Goal: Answer question/provide support

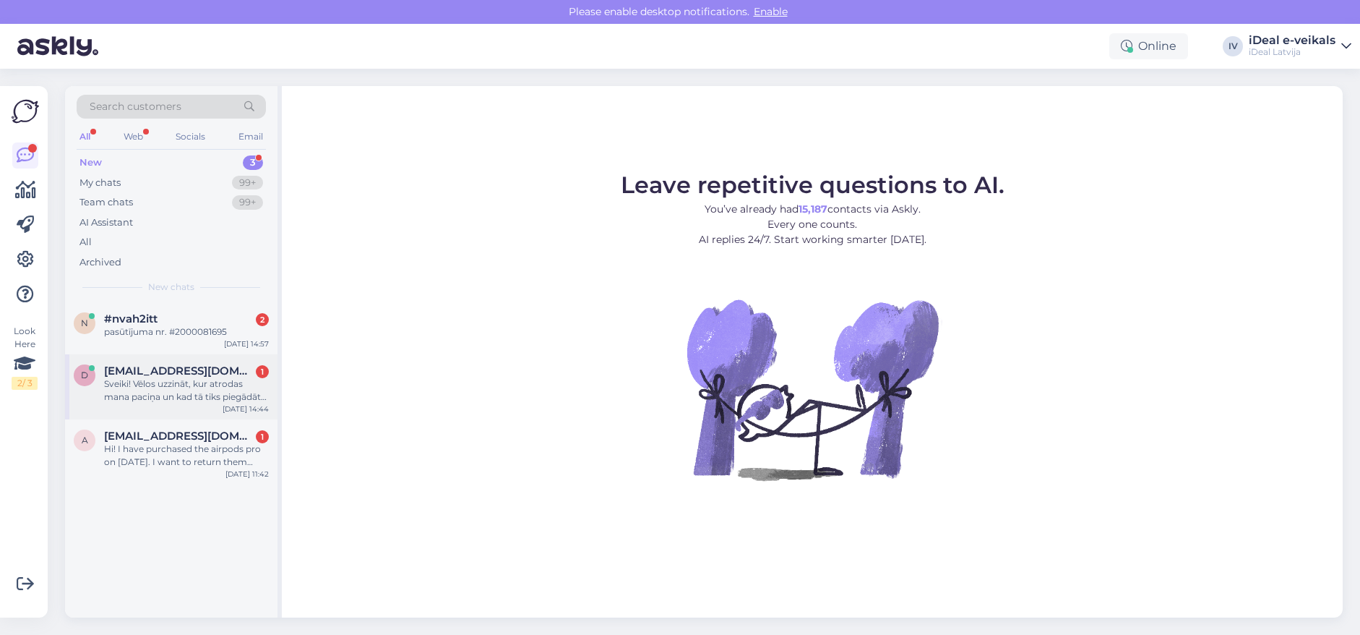
click at [196, 377] on div "Sveiki! Vēlos uzzināt, kur atrodas mana paciņa un kad tā tiks piegādāta. pasūtī…" at bounding box center [186, 390] width 165 height 26
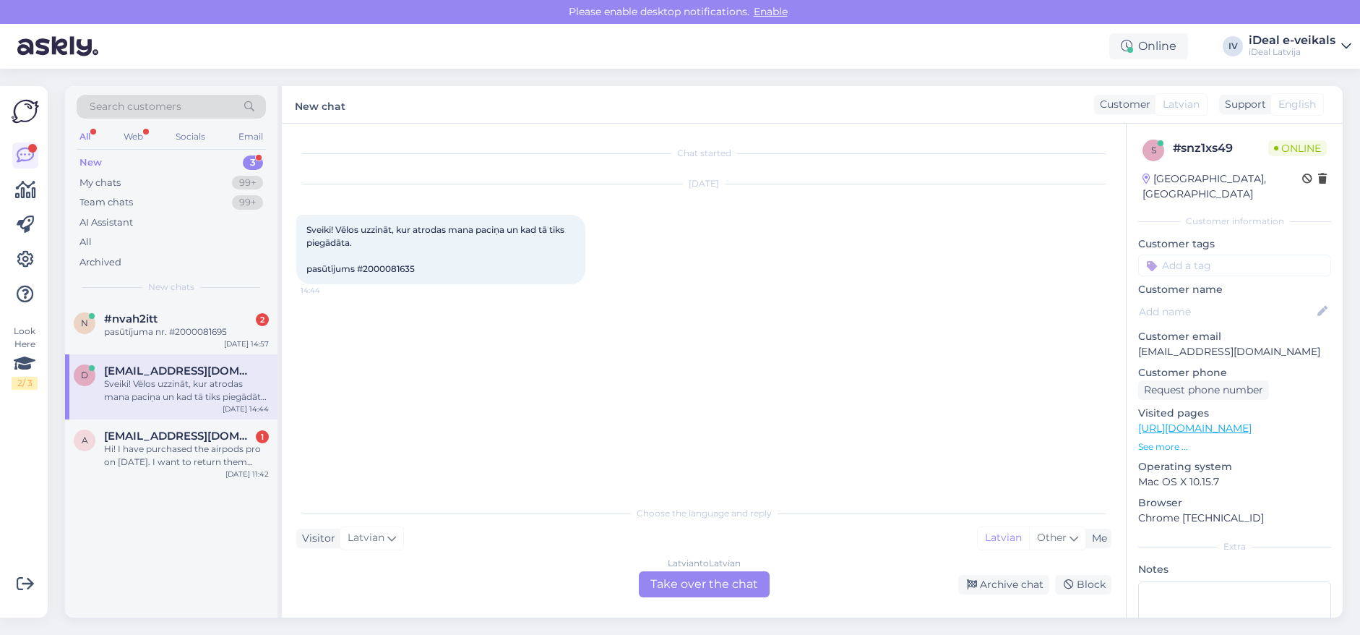
click at [697, 601] on div "Chat started [DATE] Sveiki! Vēlos uzzināt, kur atrodas mana paciņa un kad tā ti…" at bounding box center [704, 371] width 844 height 494
click at [700, 591] on div "Latvian to Latvian Take over the chat" at bounding box center [704, 584] width 131 height 26
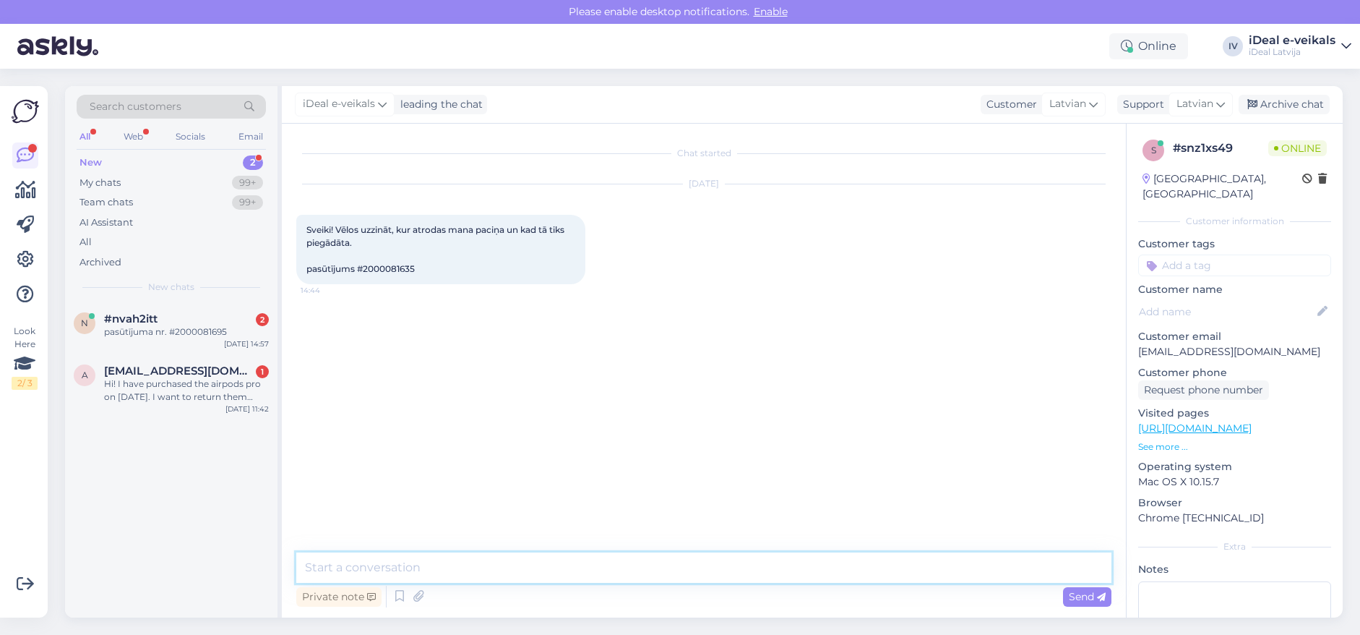
click at [464, 562] on textarea at bounding box center [703, 567] width 815 height 30
type textarea "Labdien,"
click at [367, 568] on textarea "Kokrētais vāciņš nav pieejams mūsu noliktavās" at bounding box center [703, 567] width 815 height 30
click at [366, 570] on textarea "Kokrētais vāciņš nav pieejams mūsu noliktavās" at bounding box center [703, 567] width 815 height 30
click at [362, 564] on textarea "Kokrētais vāciņš nav pieejams mūsu noliktavās" at bounding box center [703, 567] width 815 height 30
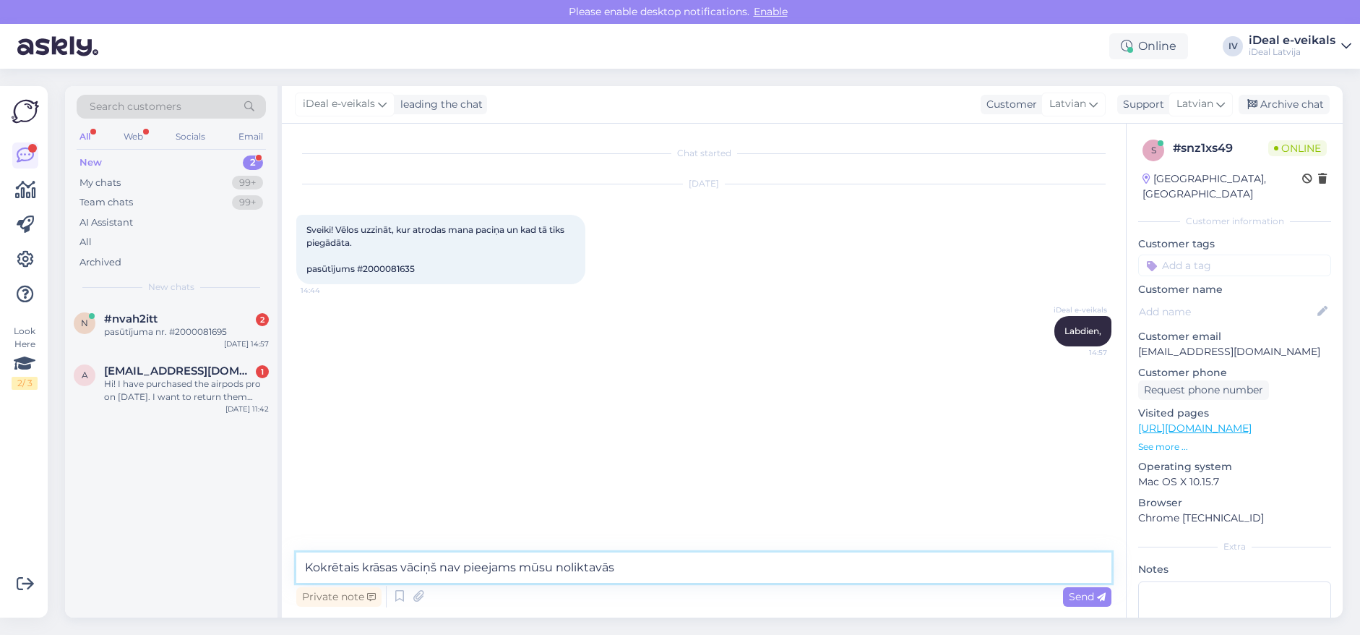
click at [635, 568] on textarea "Kokrētais krāsas vāciņš nav pieejams mūsu noliktavās" at bounding box center [703, 567] width 815 height 30
type textarea "Kokrētais krāsas vāciņš nav pieejams mūsu noliktavās. Piegādes laiks īsti nav z…"
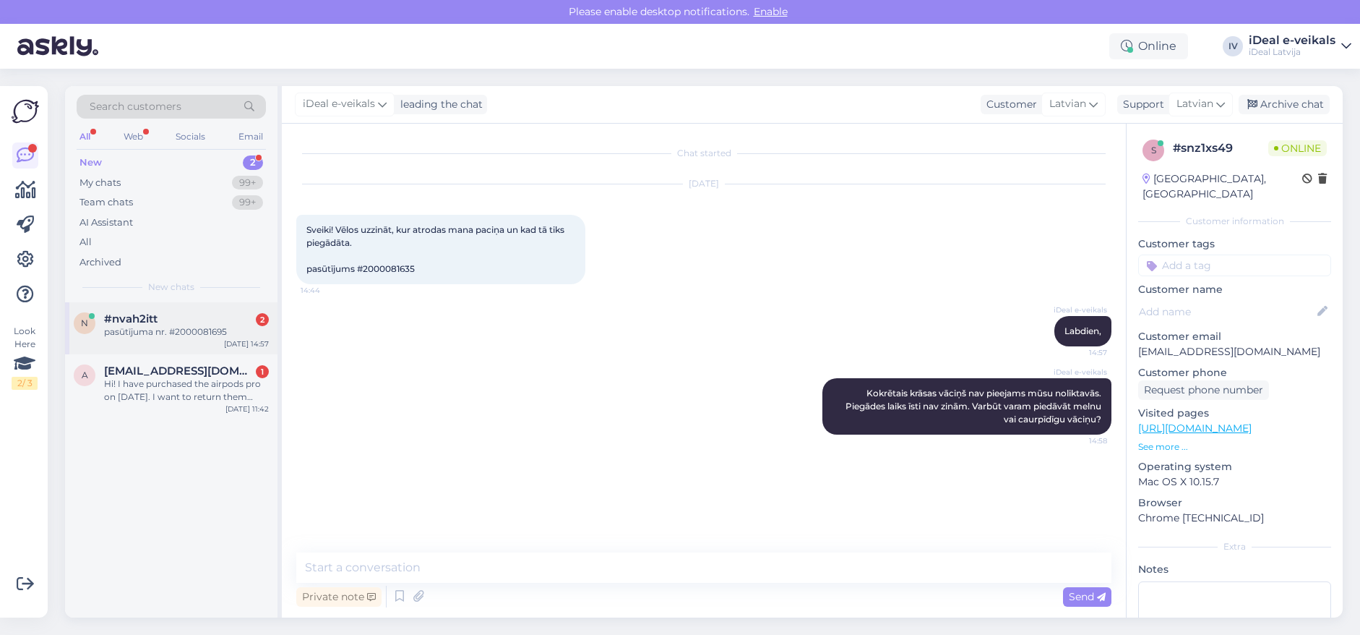
click at [197, 332] on div "pasūtījuma nr. #2000081695" at bounding box center [186, 331] width 165 height 13
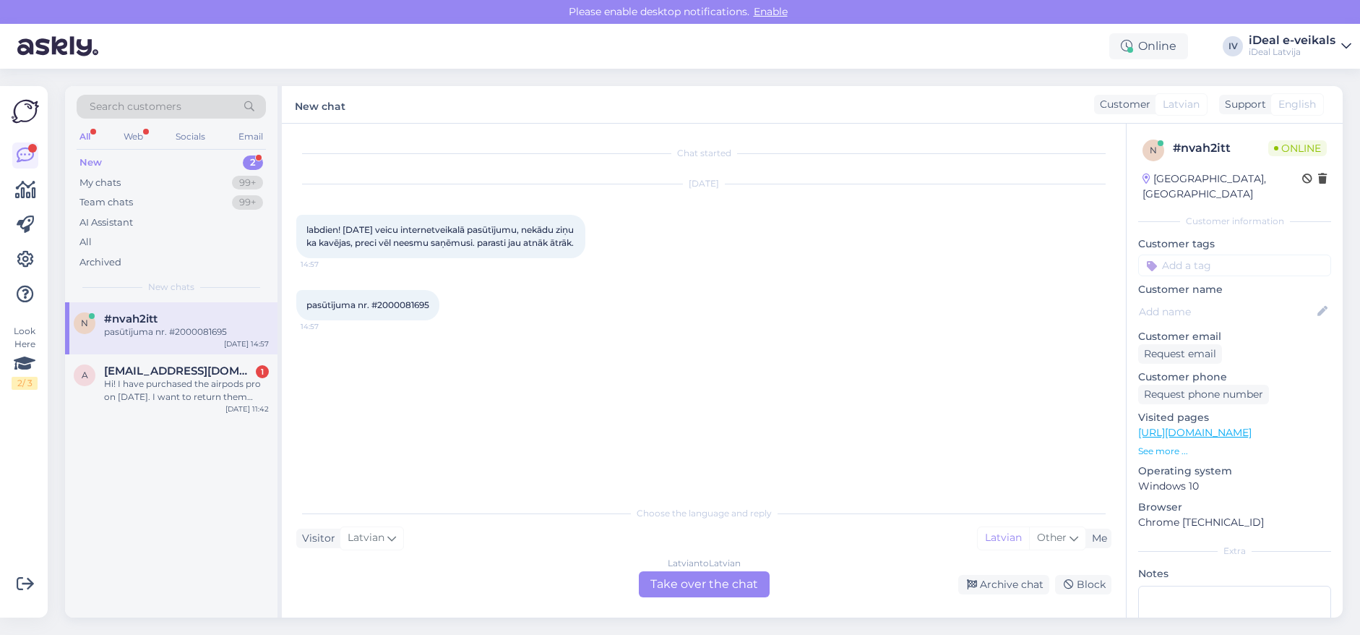
click at [678, 582] on div "Latvian to Latvian Take over the chat" at bounding box center [704, 584] width 131 height 26
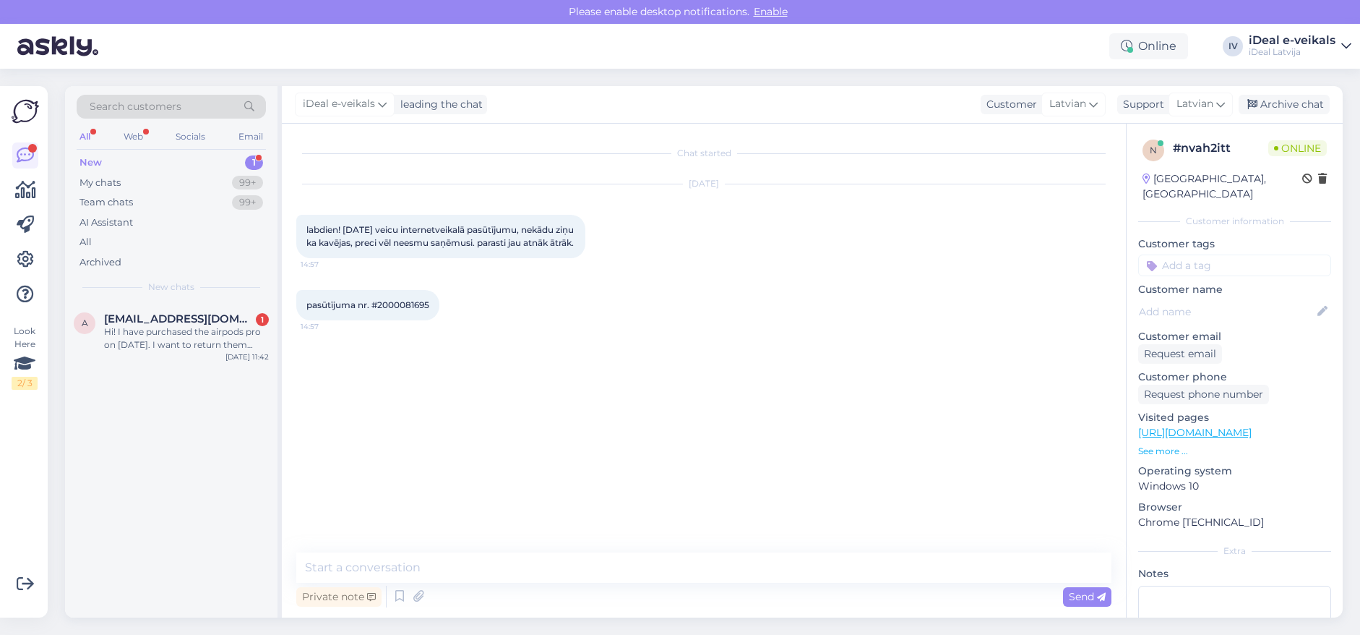
click at [410, 310] on span "pasūtījuma nr. #2000081695" at bounding box center [367, 304] width 123 height 11
click at [416, 310] on span "pasūtījuma nr. #2000081695" at bounding box center [367, 304] width 123 height 11
copy div "2000081695 14:57"
click at [440, 557] on textarea at bounding box center [703, 567] width 815 height 30
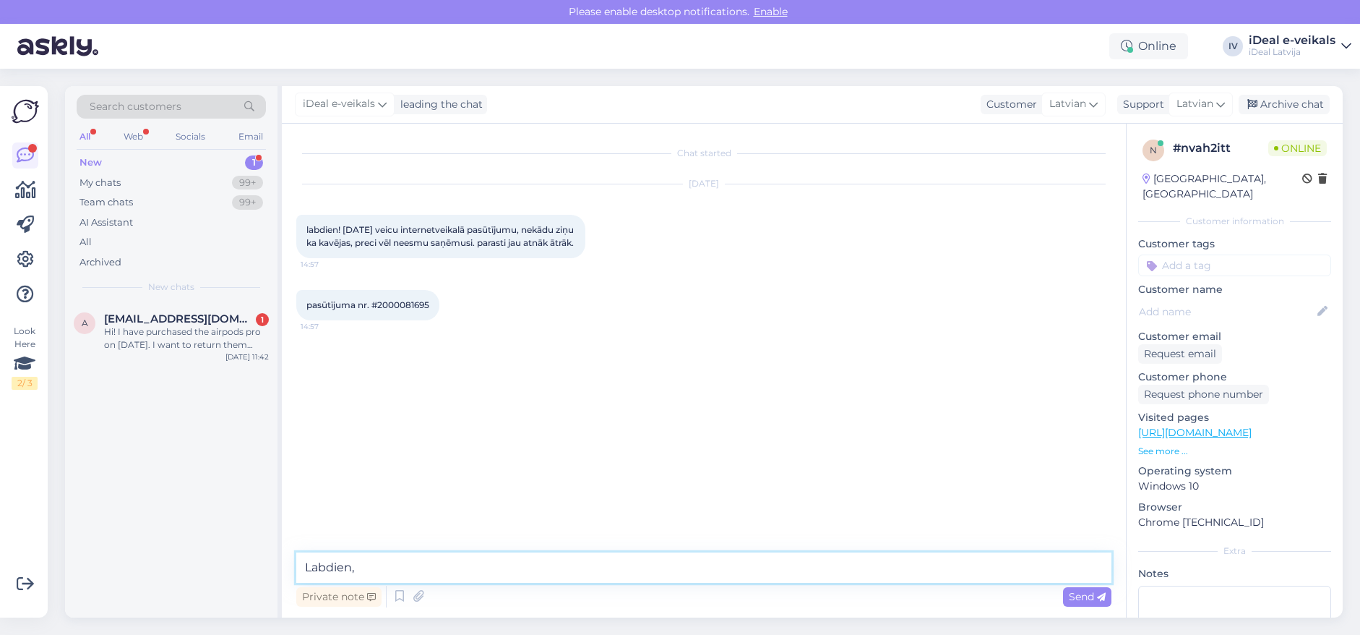
type textarea "Labdien,"
drag, startPoint x: 356, startPoint y: 546, endPoint x: 270, endPoint y: 540, distance: 86.2
click at [270, 540] on div "Search customers All Web Socials Email New 1 My chats 99+ Team chats 99+ AI Ass…" at bounding box center [704, 351] width 1278 height 531
click at [405, 540] on textarea at bounding box center [703, 559] width 815 height 48
paste textarea "Labdien, Paldies, jūsu pasūtījums ir saņemts. Pasūtītā prece diemžēl nav pieeja…"
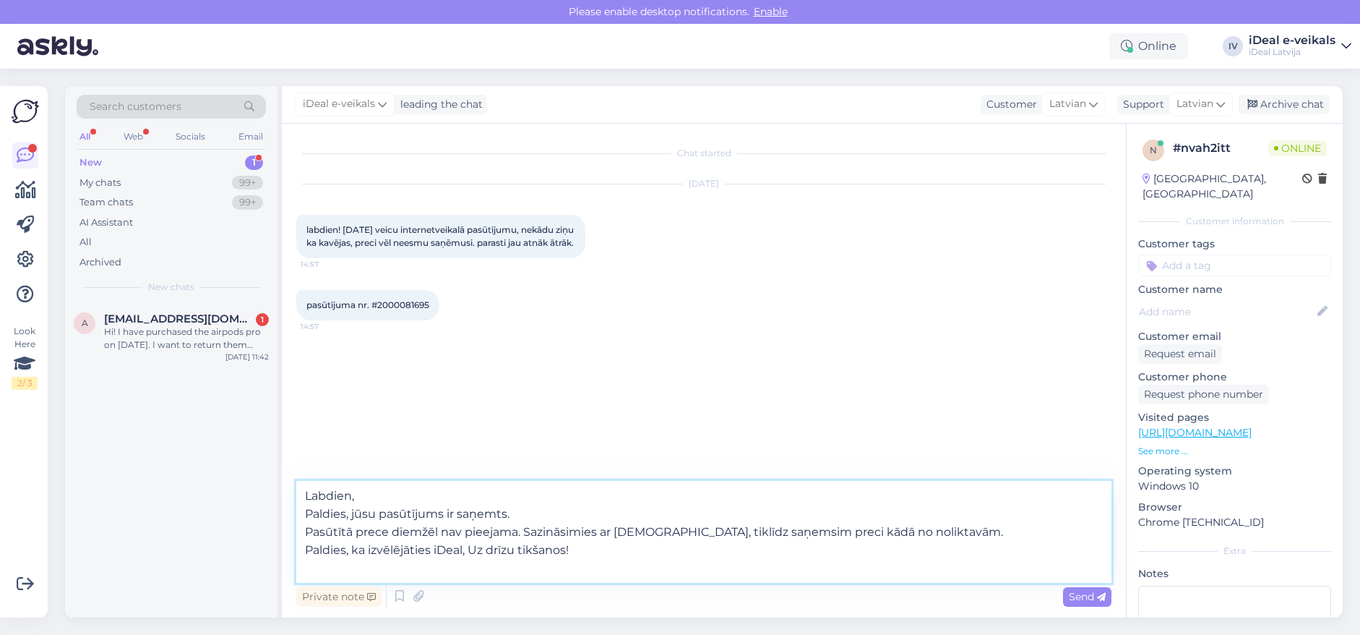
click at [457, 549] on textarea "Labdien, Paldies, jūsu pasūtījums ir saņemts. Pasūtītā prece diemžēl nav pieeja…" at bounding box center [703, 532] width 815 height 102
click at [522, 530] on textarea "Labdien, Paldies, jūsu pasūtījums ir saņemts. Pasūtītā prece diemžēl nav pieeja…" at bounding box center [703, 532] width 815 height 102
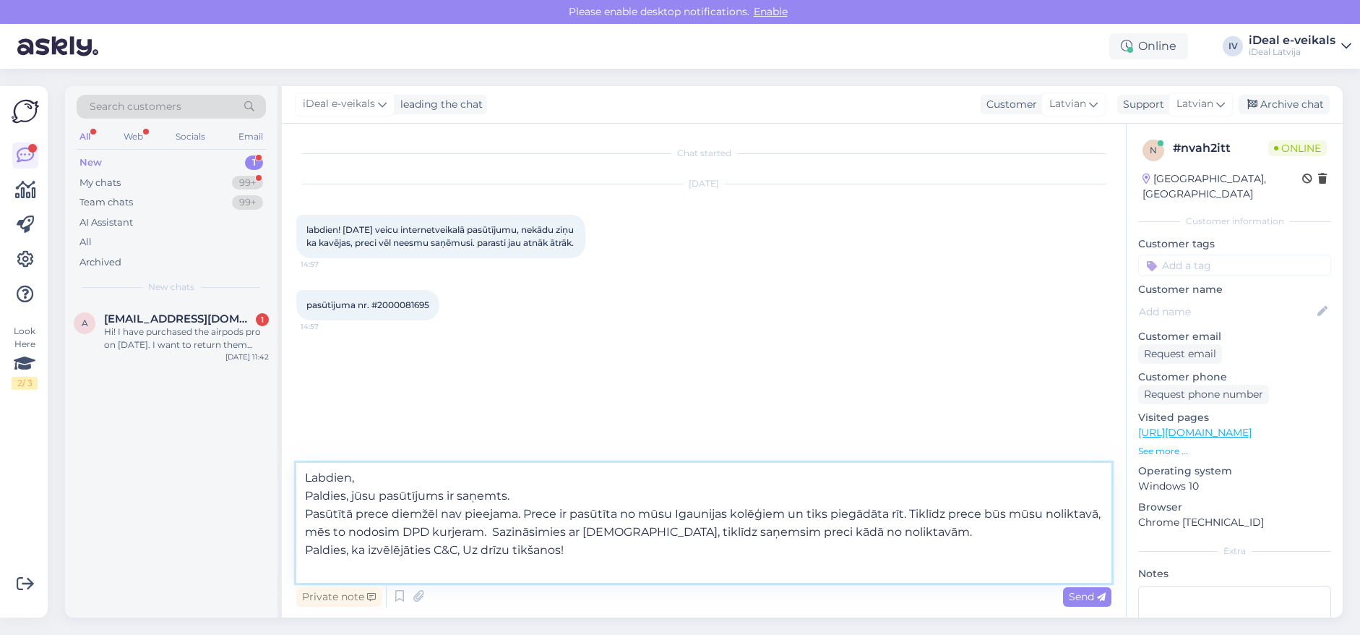
drag, startPoint x: 493, startPoint y: 530, endPoint x: 874, endPoint y: 538, distance: 381.7
click at [874, 538] on textarea "Labdien, Paldies, jūsu pasūtījums ir saņemts. Pasūtītā prece diemžēl nav pieeja…" at bounding box center [703, 523] width 815 height 120
type textarea "Labdien, Paldies, jūsu pasūtījums ir saņemts. Pasūtītā prece diemžēl nav pieeja…"
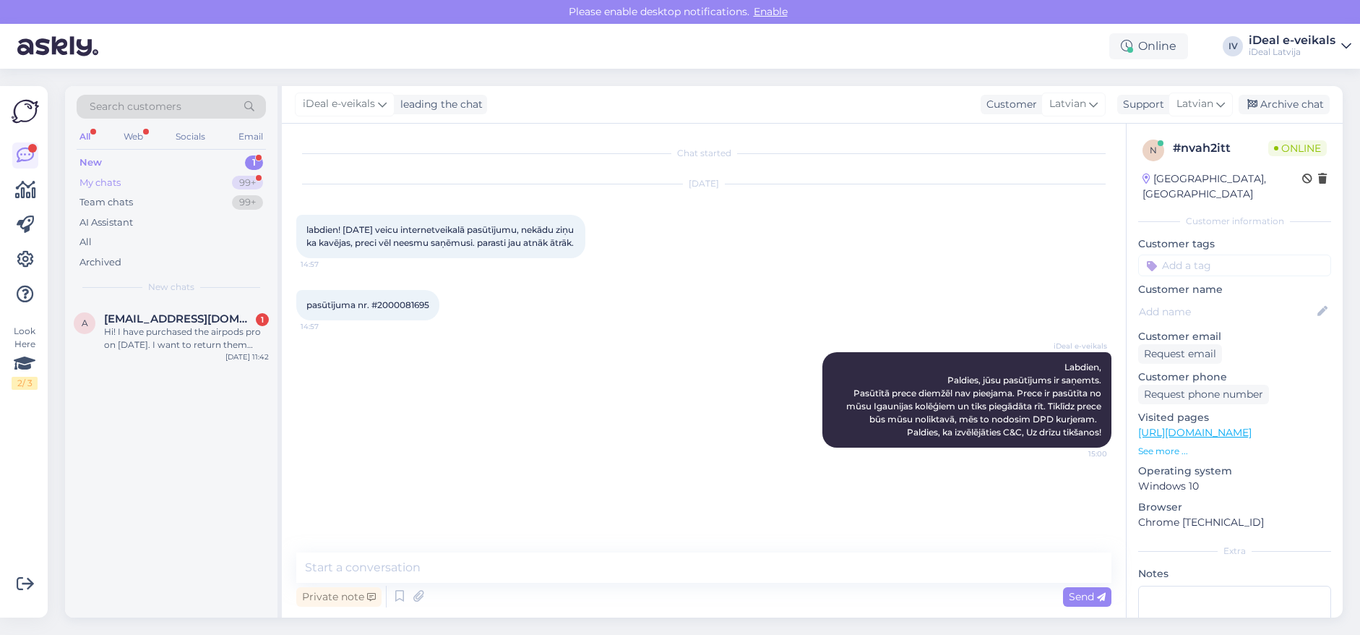
click at [135, 184] on div "My chats 99+" at bounding box center [171, 183] width 189 height 20
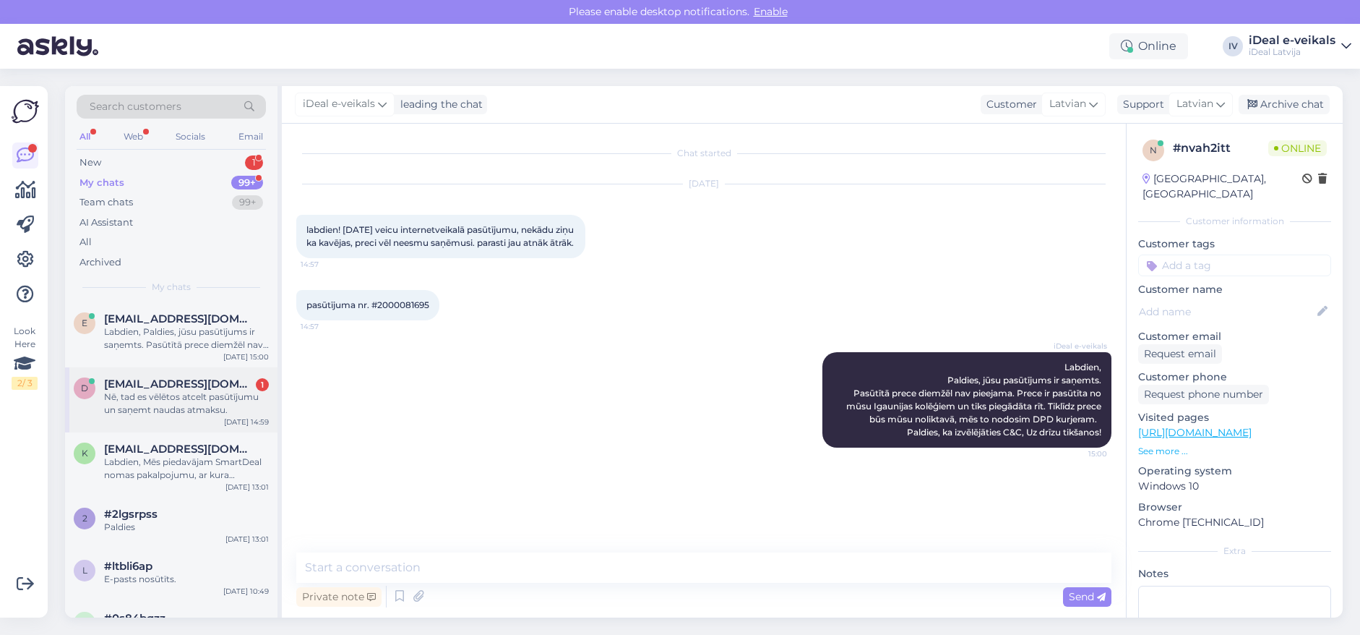
click at [166, 379] on span "[EMAIL_ADDRESS][DOMAIN_NAME]" at bounding box center [179, 383] width 150 height 13
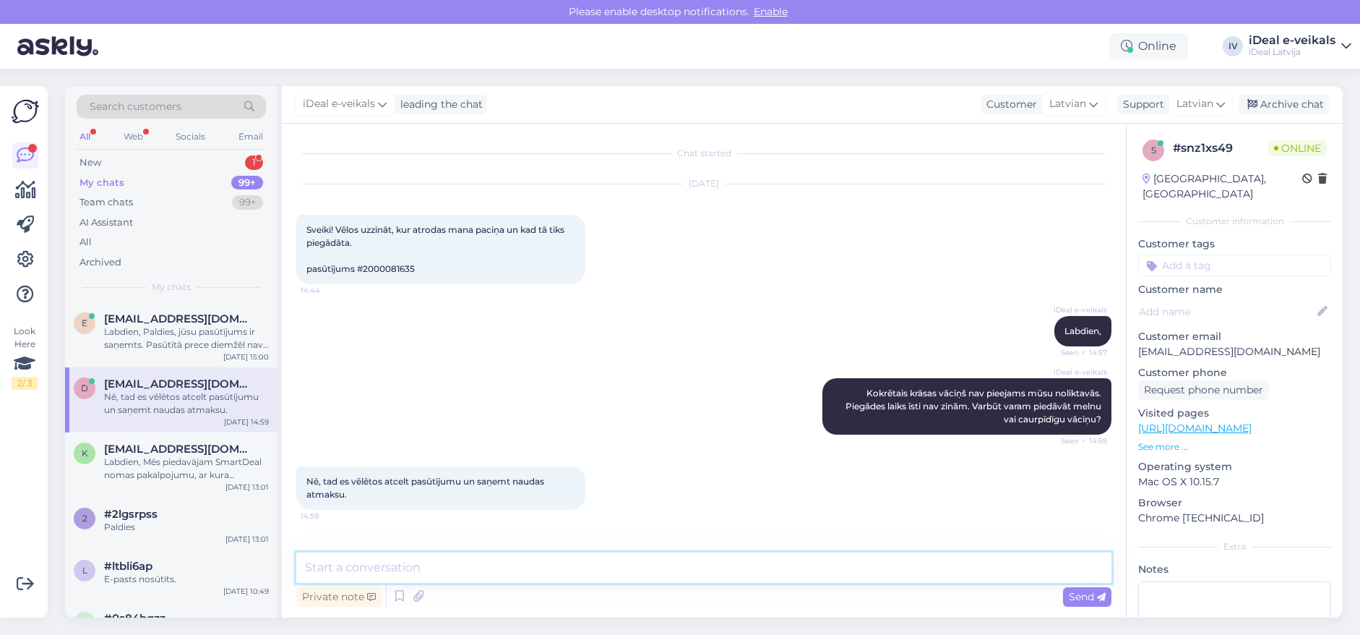
click at [393, 570] on textarea at bounding box center [703, 567] width 815 height 30
type textarea "o"
type textarea "N"
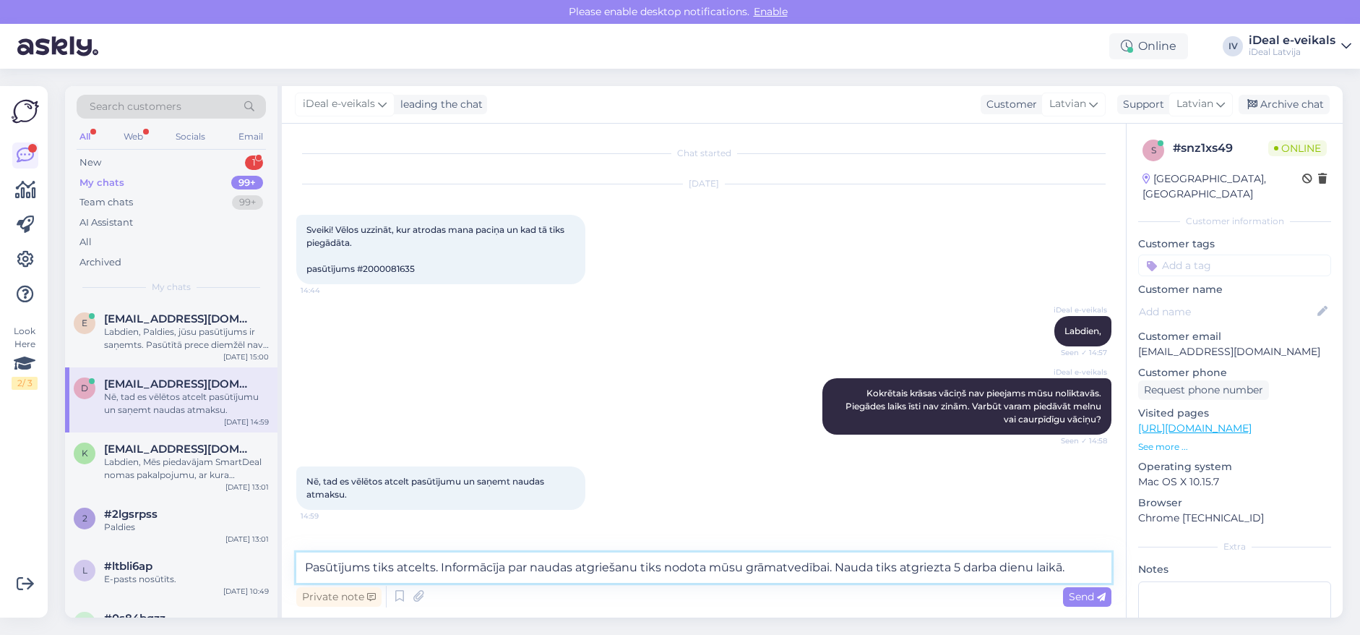
type textarea "Pasūtījums tiks atcelts. Informācīja par naudas atgriešanu tiks nodota mūsu grā…"
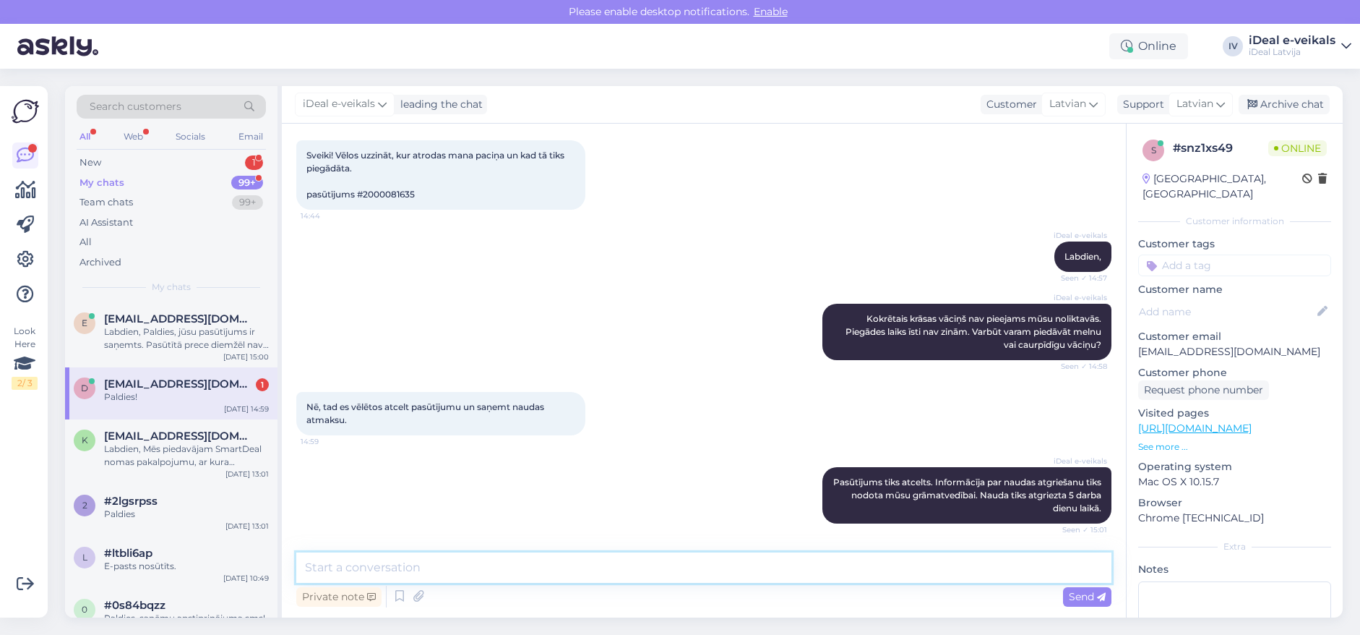
scroll to position [137, 0]
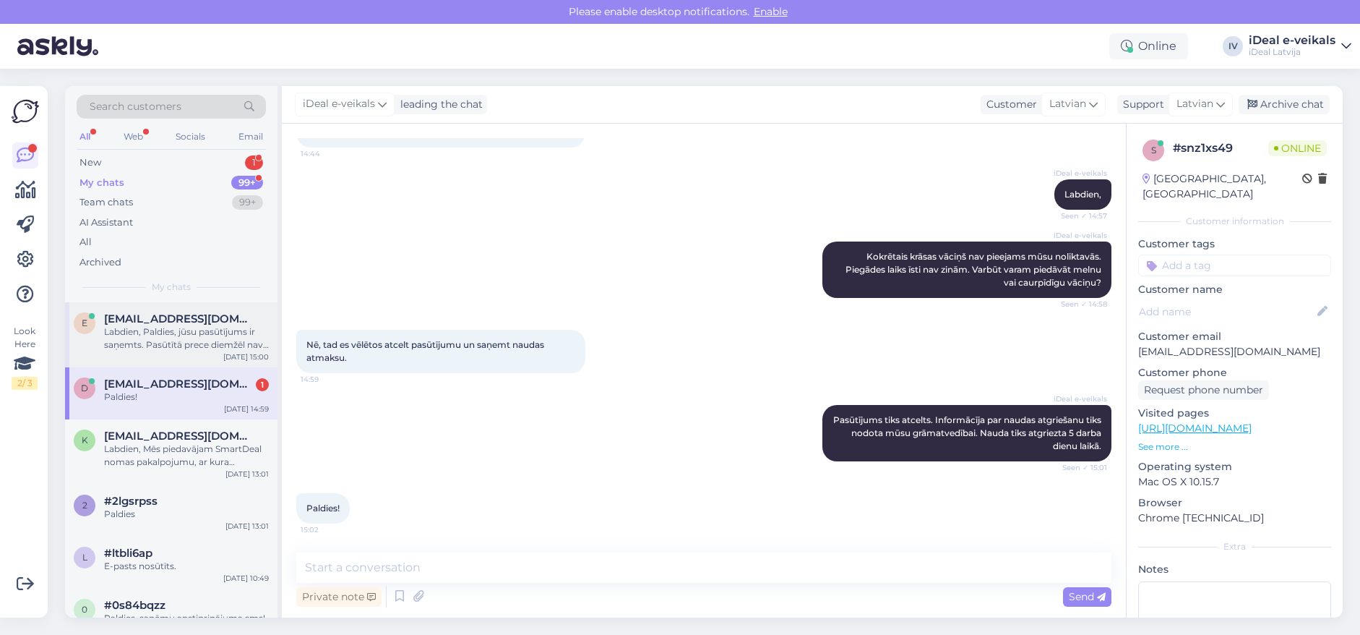
click at [173, 333] on div "Labdien, Paldies, jūsu pasūtījums ir saņemts. Pasūtītā prece diemžēl nav pieeja…" at bounding box center [186, 338] width 165 height 26
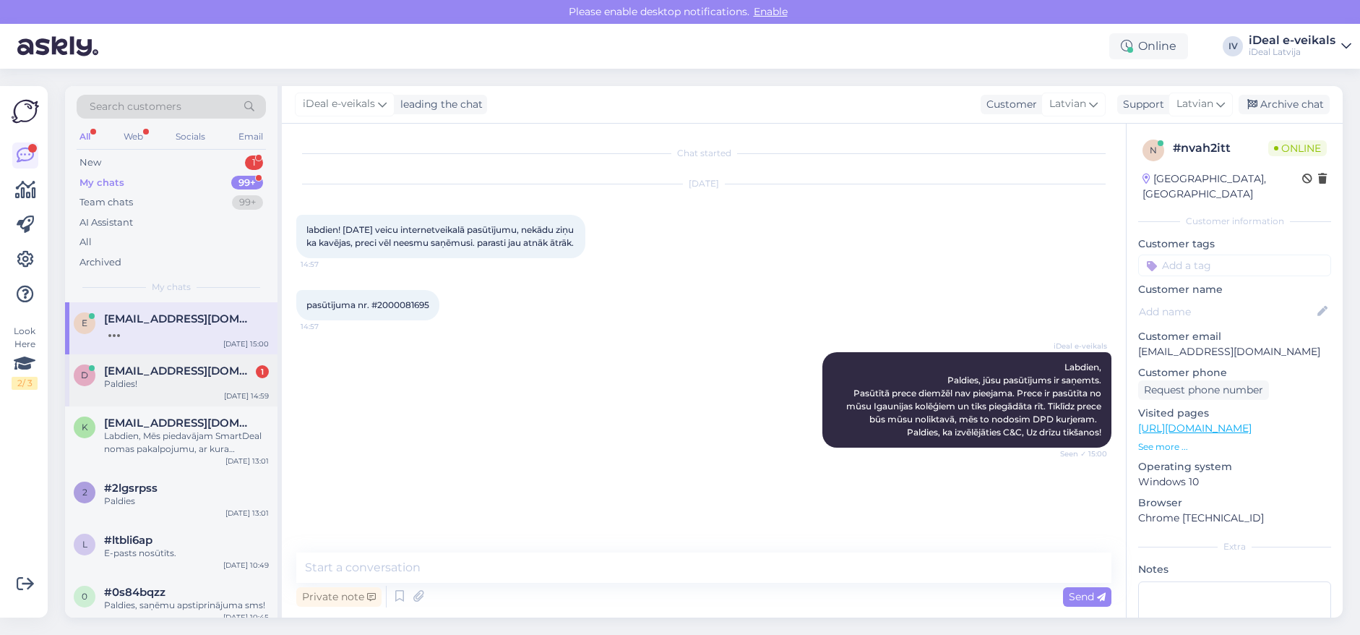
click at [150, 377] on div "Paldies!" at bounding box center [186, 383] width 165 height 13
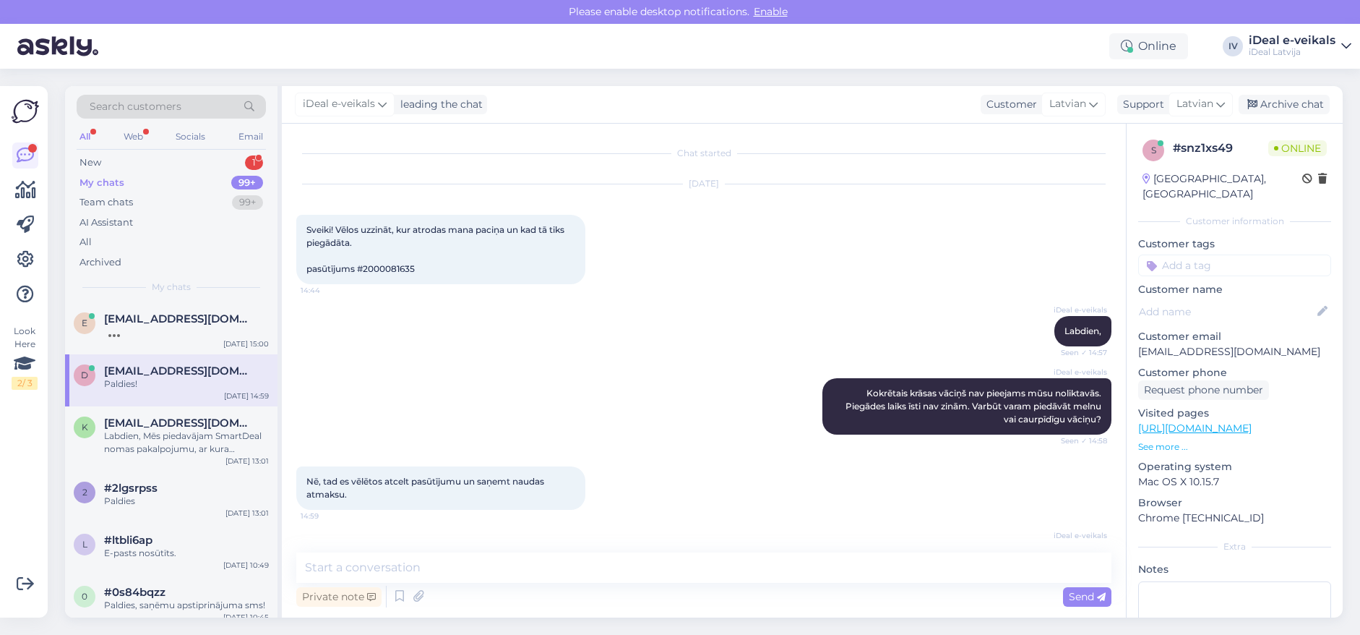
scroll to position [137, 0]
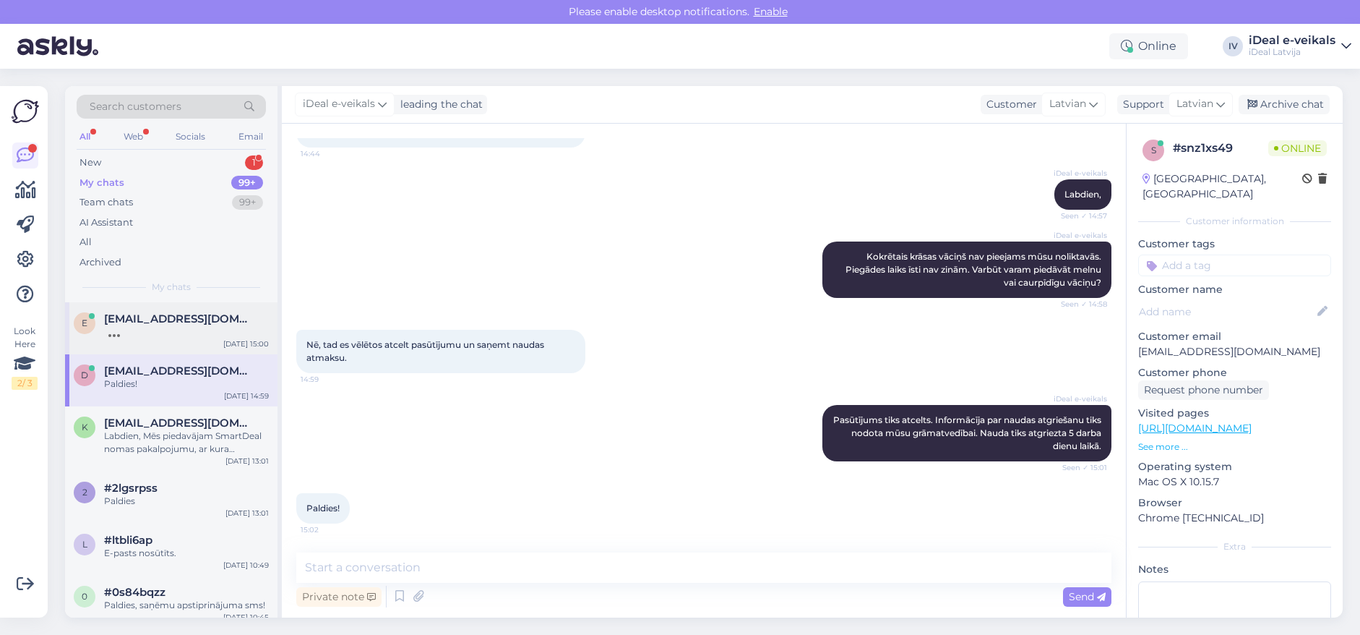
click at [163, 328] on div at bounding box center [186, 331] width 165 height 13
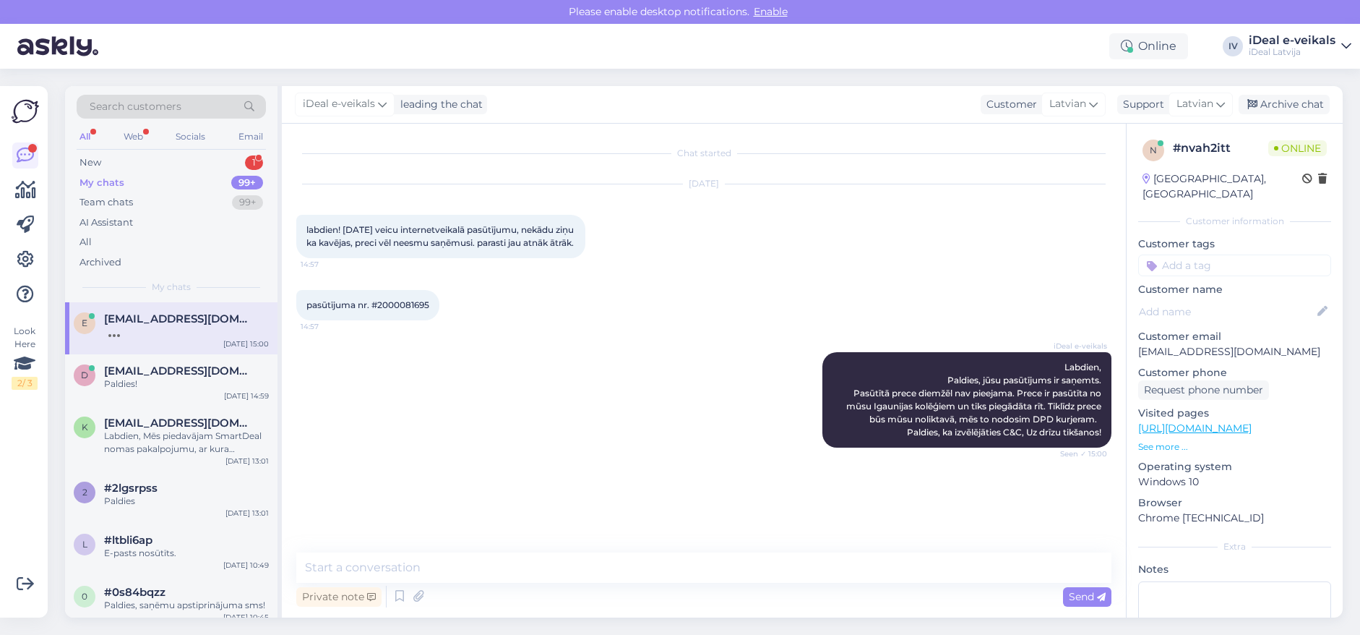
scroll to position [0, 0]
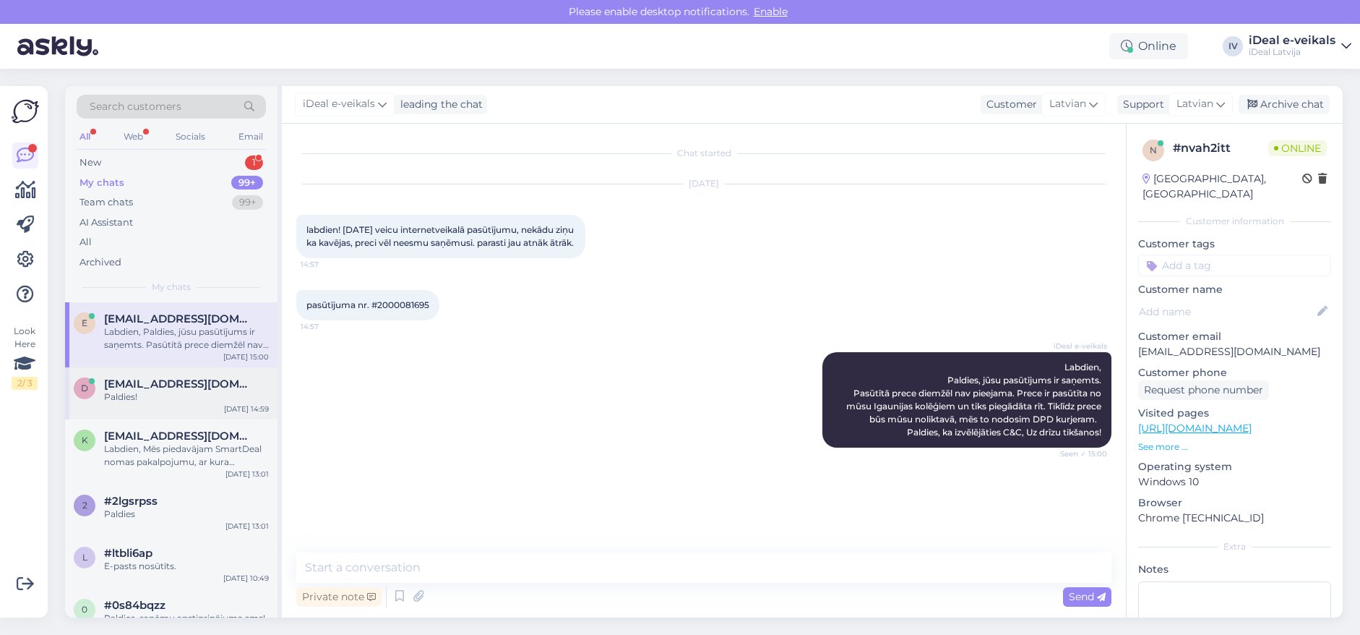
drag, startPoint x: 171, startPoint y: 379, endPoint x: 173, endPoint y: 370, distance: 8.9
click at [171, 379] on span "[EMAIL_ADDRESS][DOMAIN_NAME]" at bounding box center [179, 383] width 150 height 13
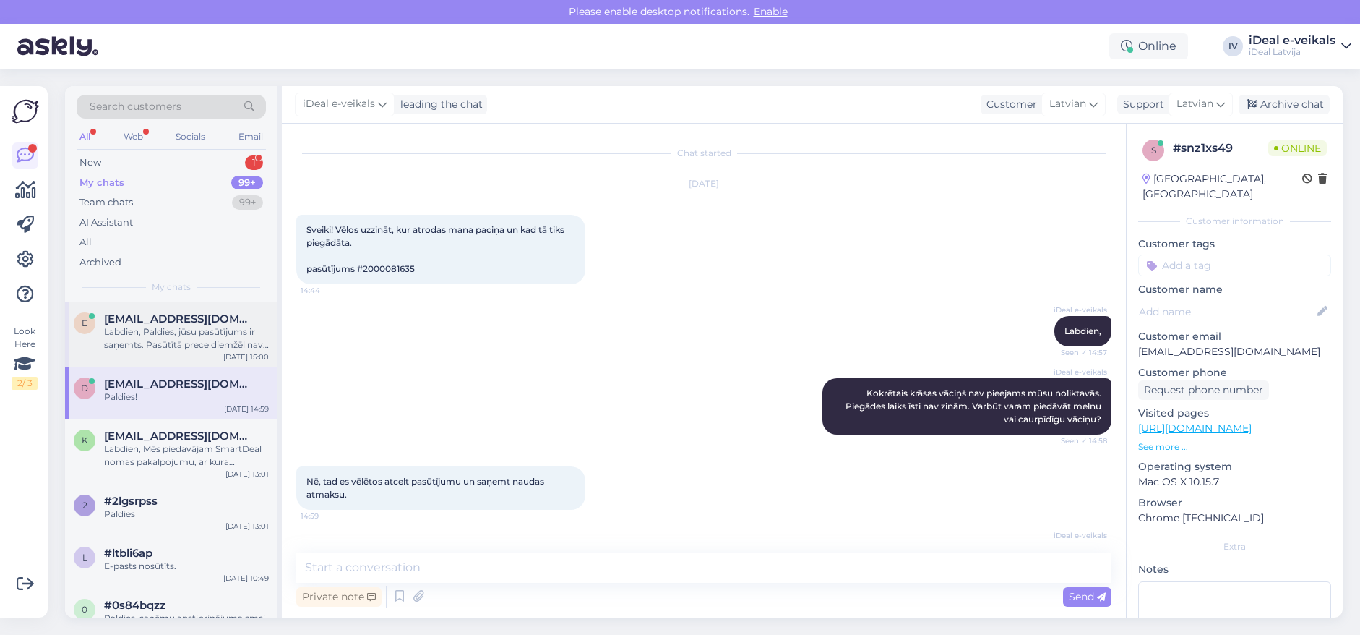
scroll to position [137, 0]
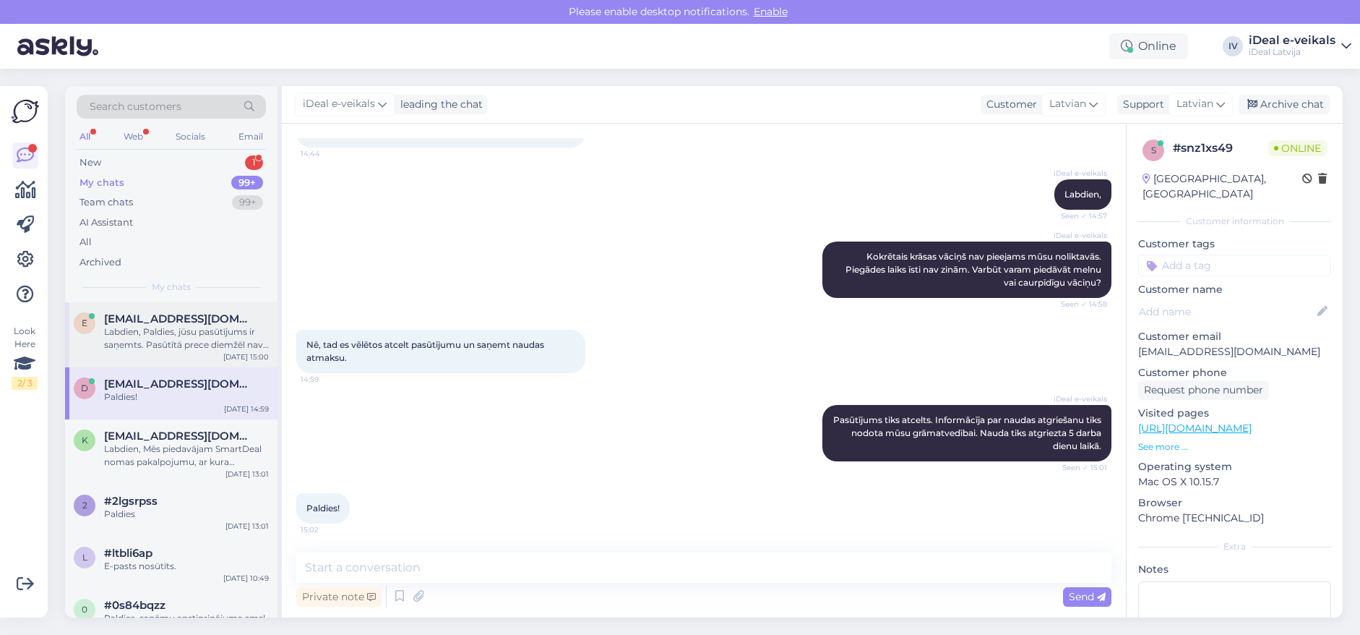
click at [186, 333] on div "Labdien, Paldies, jūsu pasūtījums ir saņemts. Pasūtītā prece diemžēl nav pieeja…" at bounding box center [186, 338] width 165 height 26
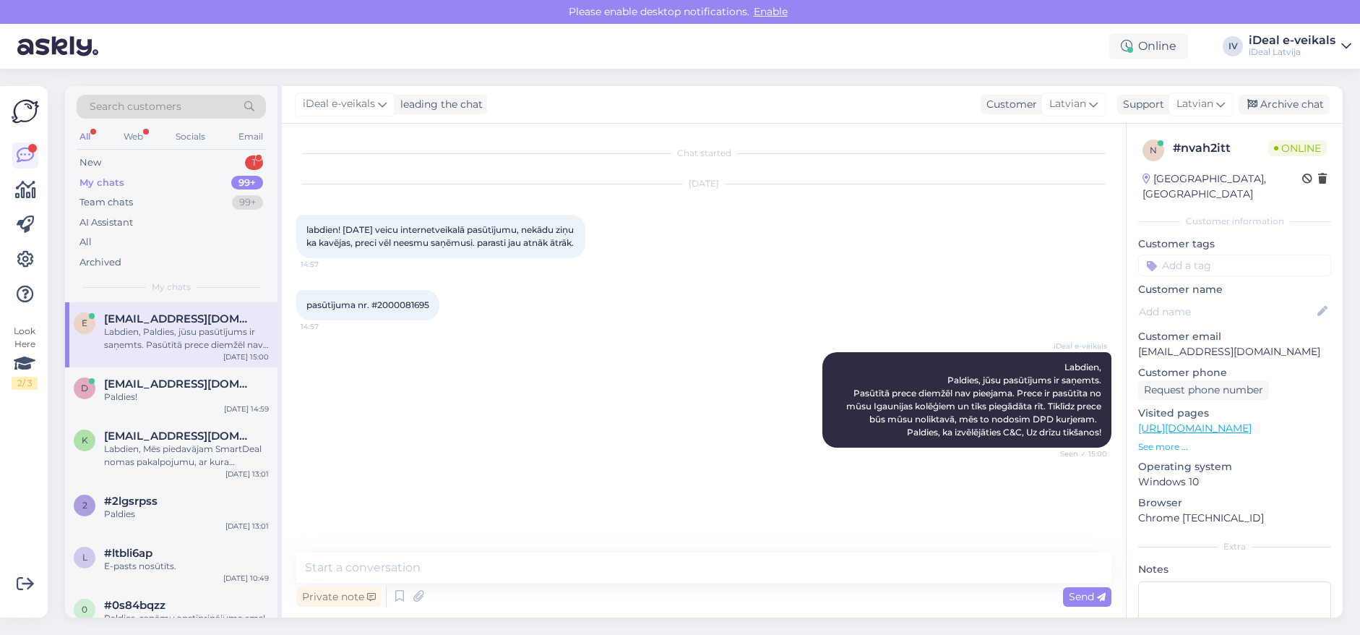
scroll to position [0, 0]
click at [158, 158] on div "New 1" at bounding box center [171, 162] width 189 height 20
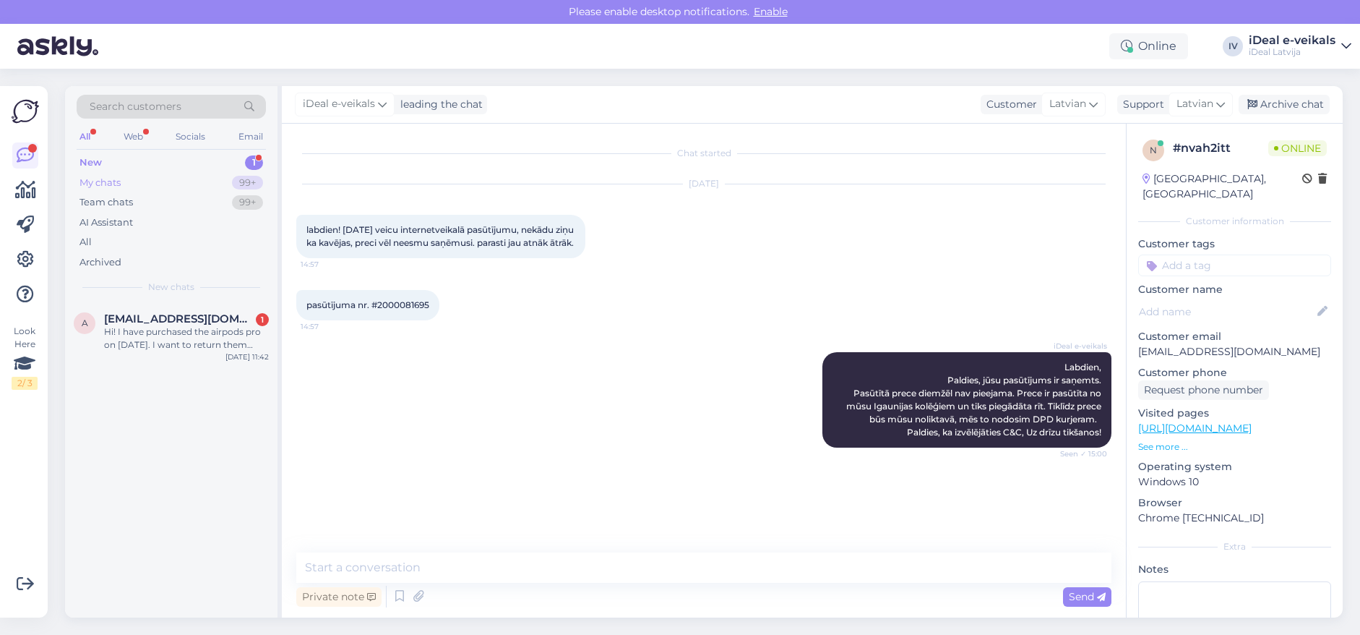
click at [155, 178] on div "My chats 99+" at bounding box center [171, 183] width 189 height 20
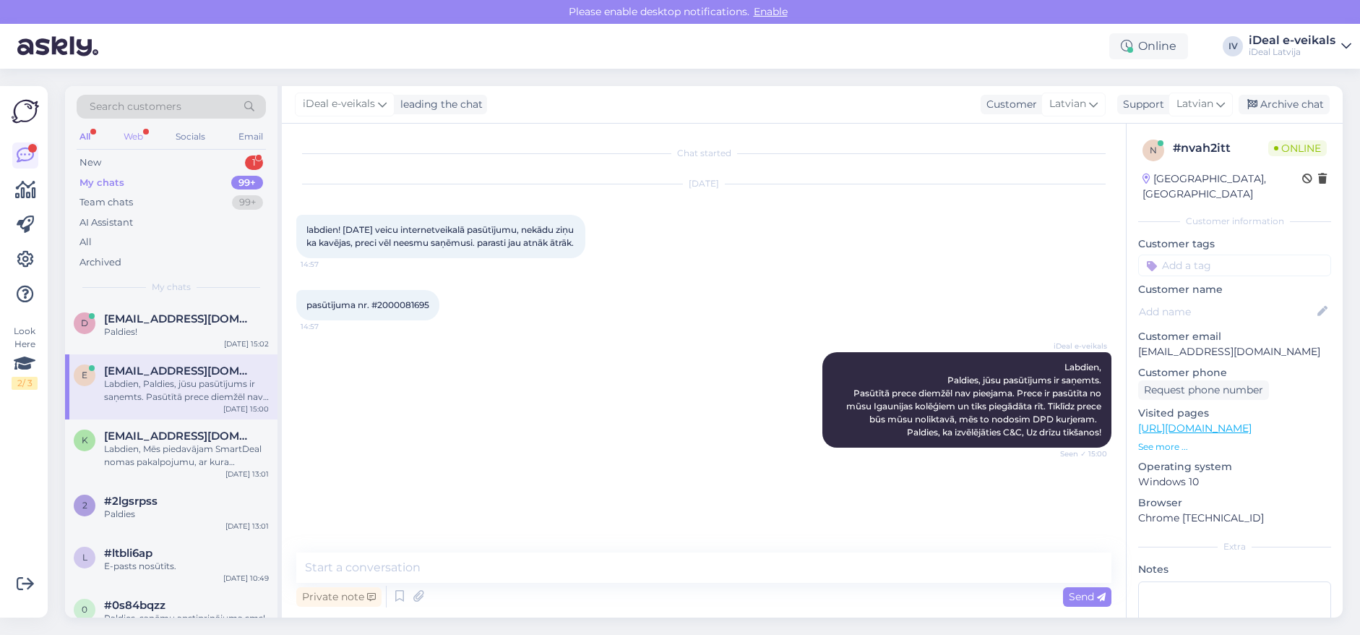
click at [141, 139] on div "Web" at bounding box center [133, 136] width 25 height 19
click at [141, 307] on div "d [EMAIL_ADDRESS][DOMAIN_NAME] Paldies! [DATE] 15:02" at bounding box center [171, 328] width 212 height 52
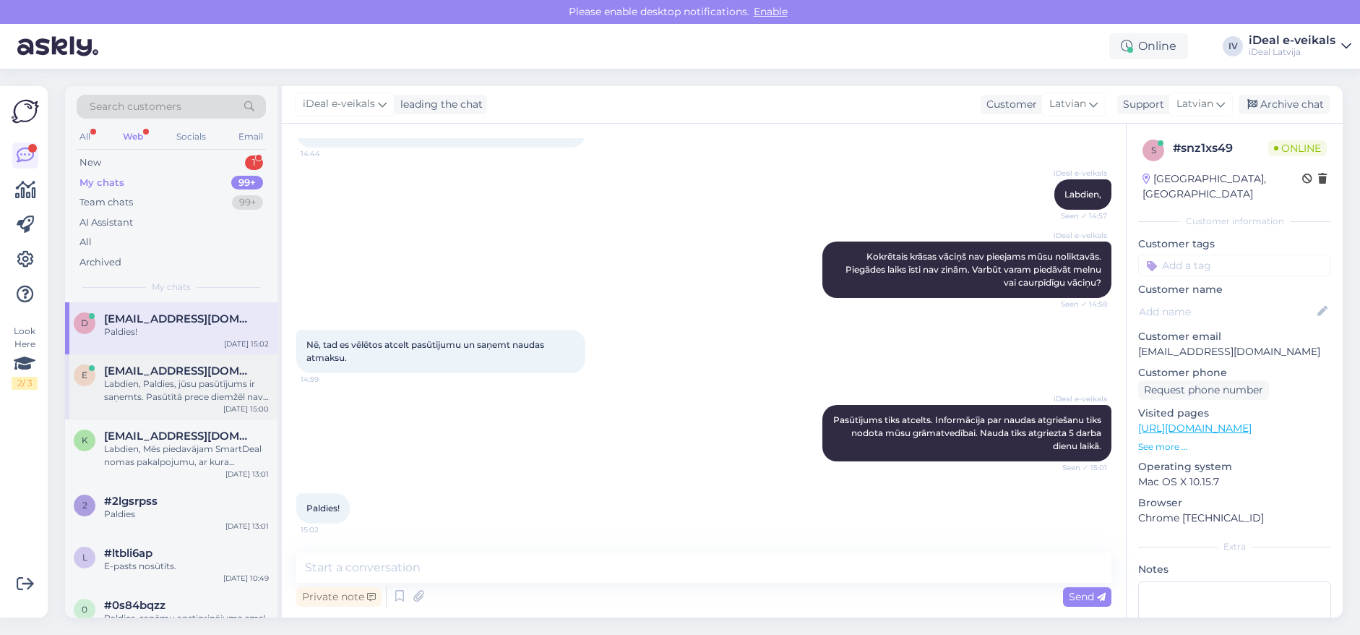
click at [132, 377] on div "Labdien, Paldies, jūsu pasūtījums ir saņemts. Pasūtītā prece diemžēl nav pieeja…" at bounding box center [186, 390] width 165 height 26
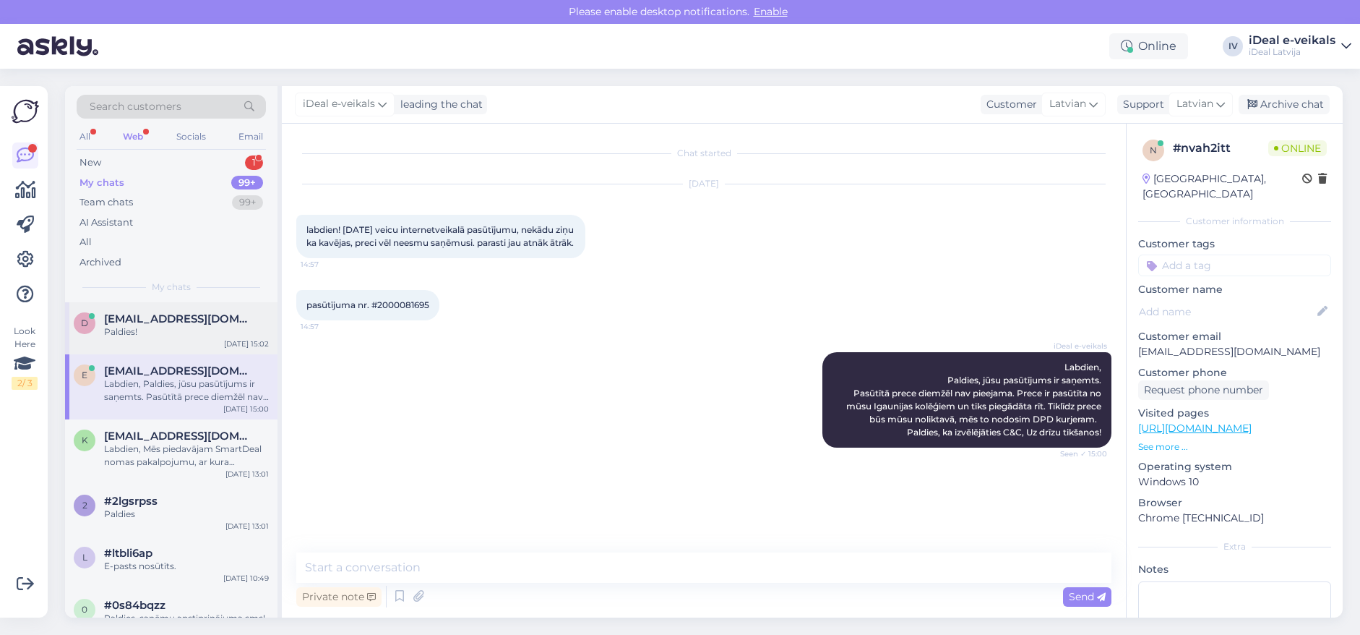
click at [136, 343] on div "d [EMAIL_ADDRESS][DOMAIN_NAME] Paldies! [DATE] 15:02" at bounding box center [171, 328] width 212 height 52
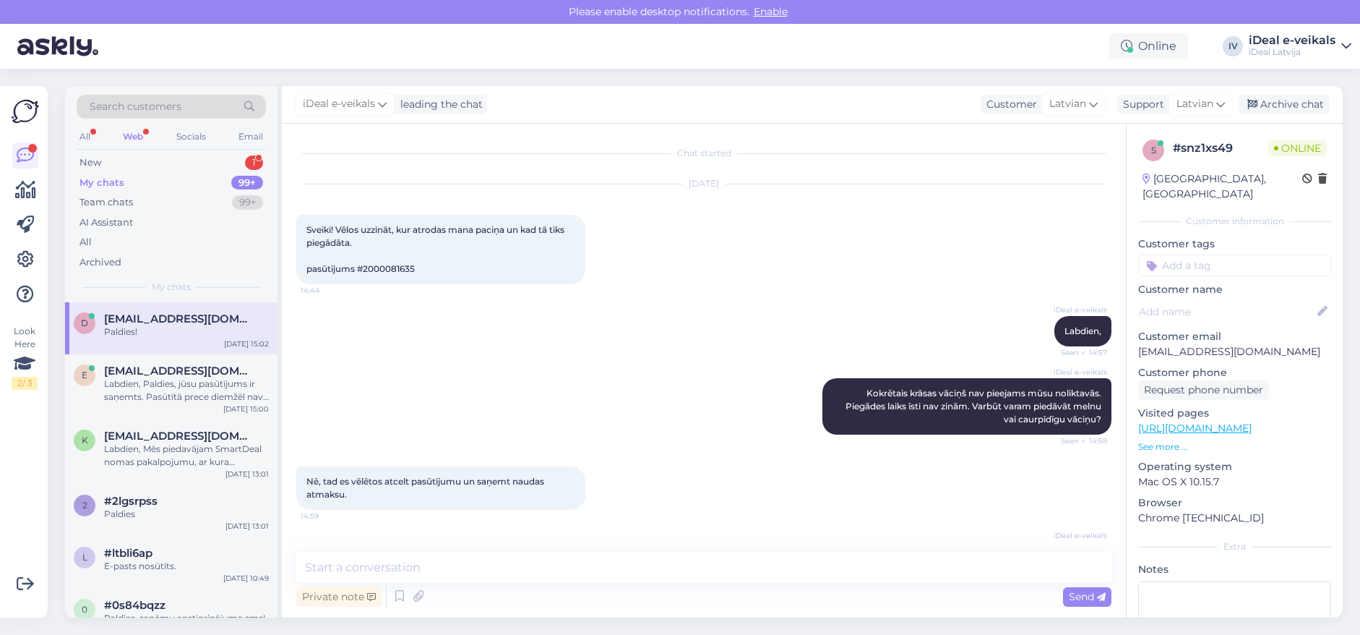
scroll to position [137, 0]
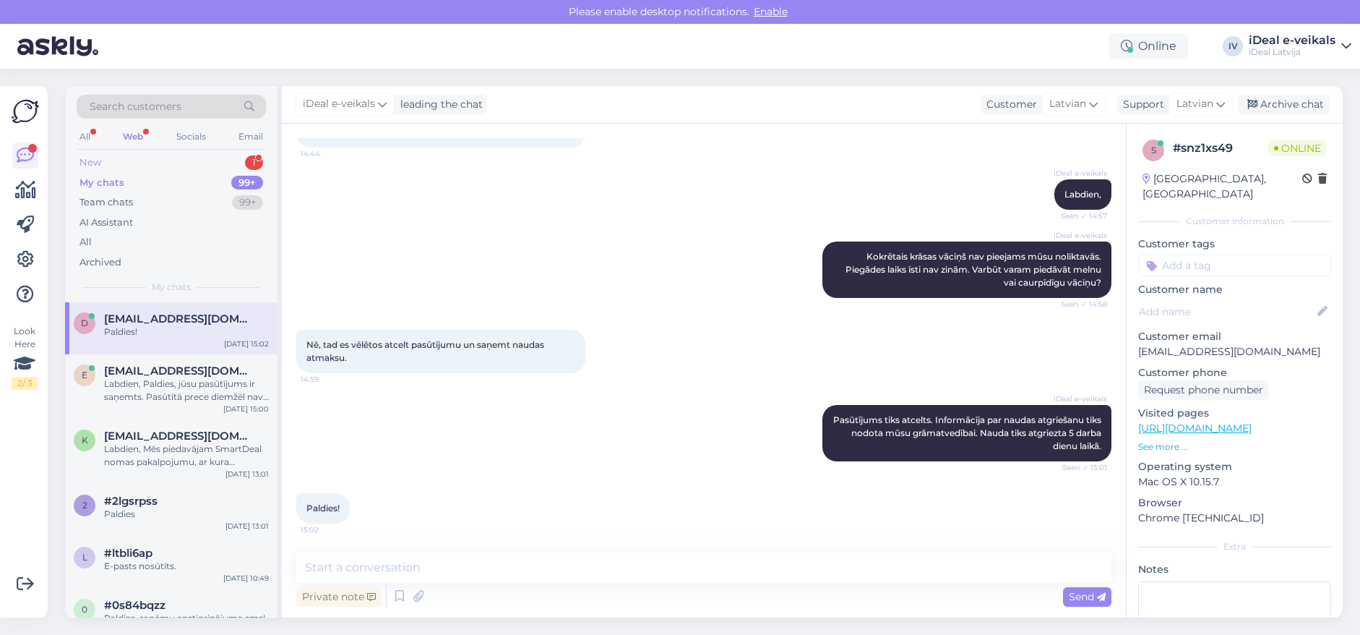
click at [136, 166] on div "New 1" at bounding box center [171, 162] width 189 height 20
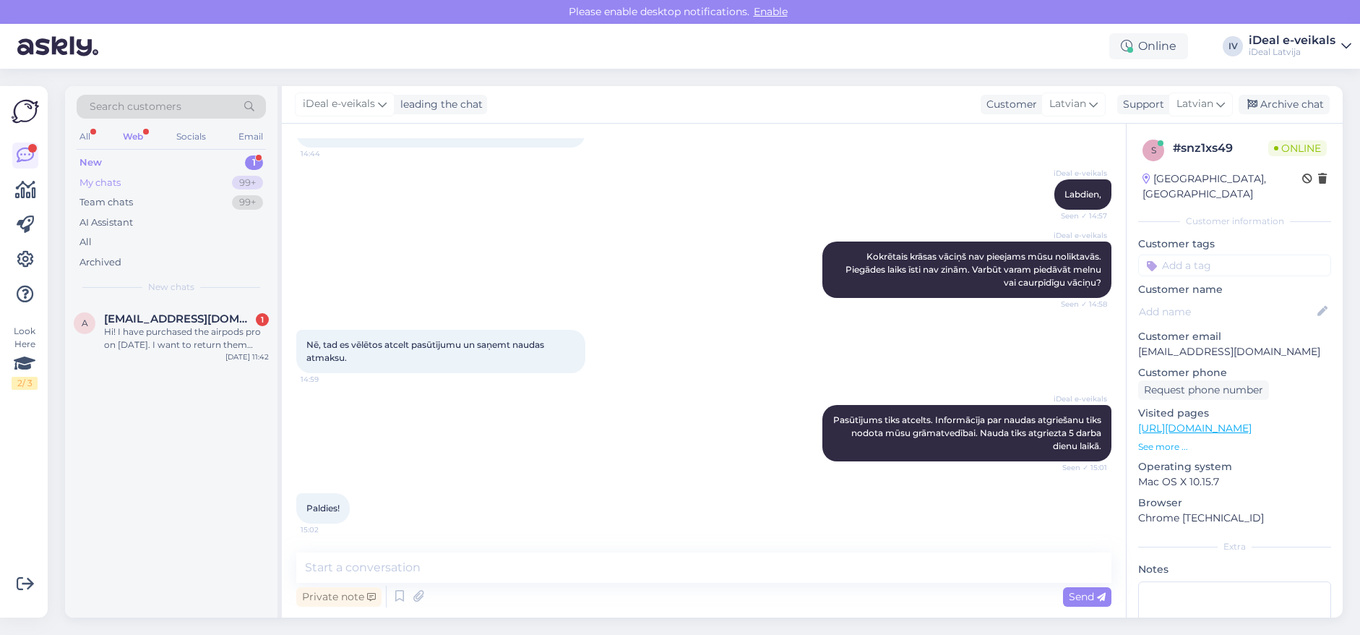
click at [147, 180] on div "My chats 99+" at bounding box center [171, 183] width 189 height 20
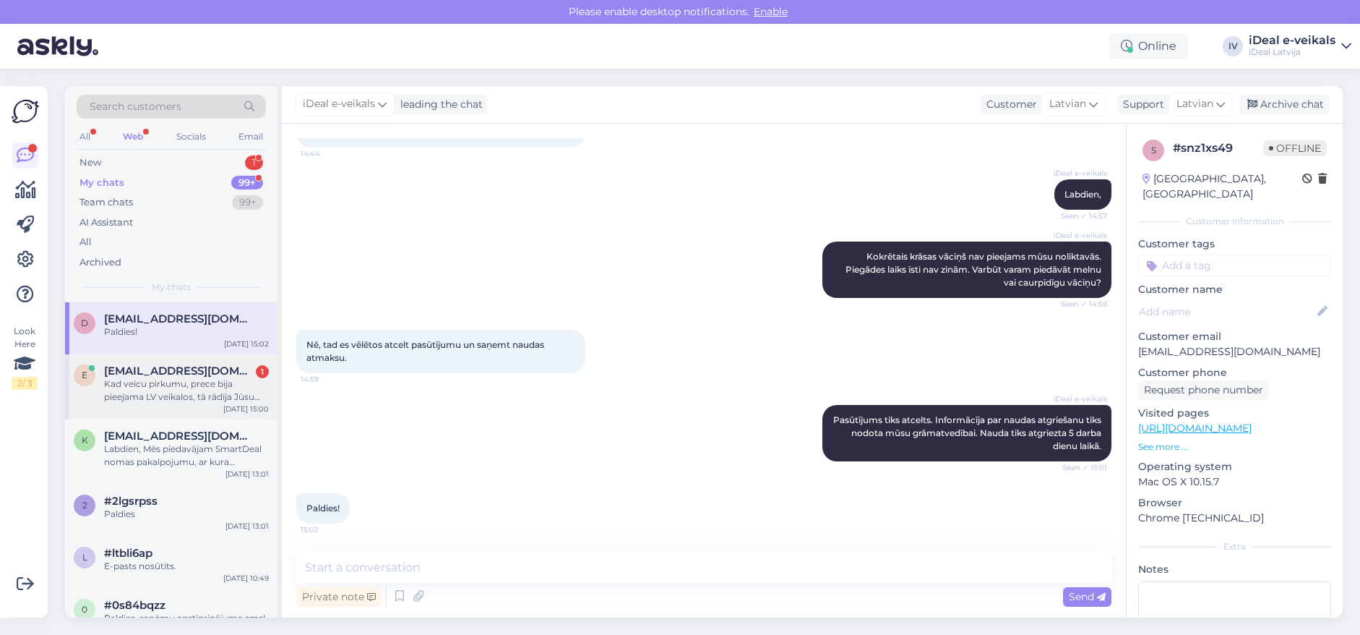
click at [199, 369] on span "[EMAIL_ADDRESS][DOMAIN_NAME]" at bounding box center [179, 370] width 150 height 13
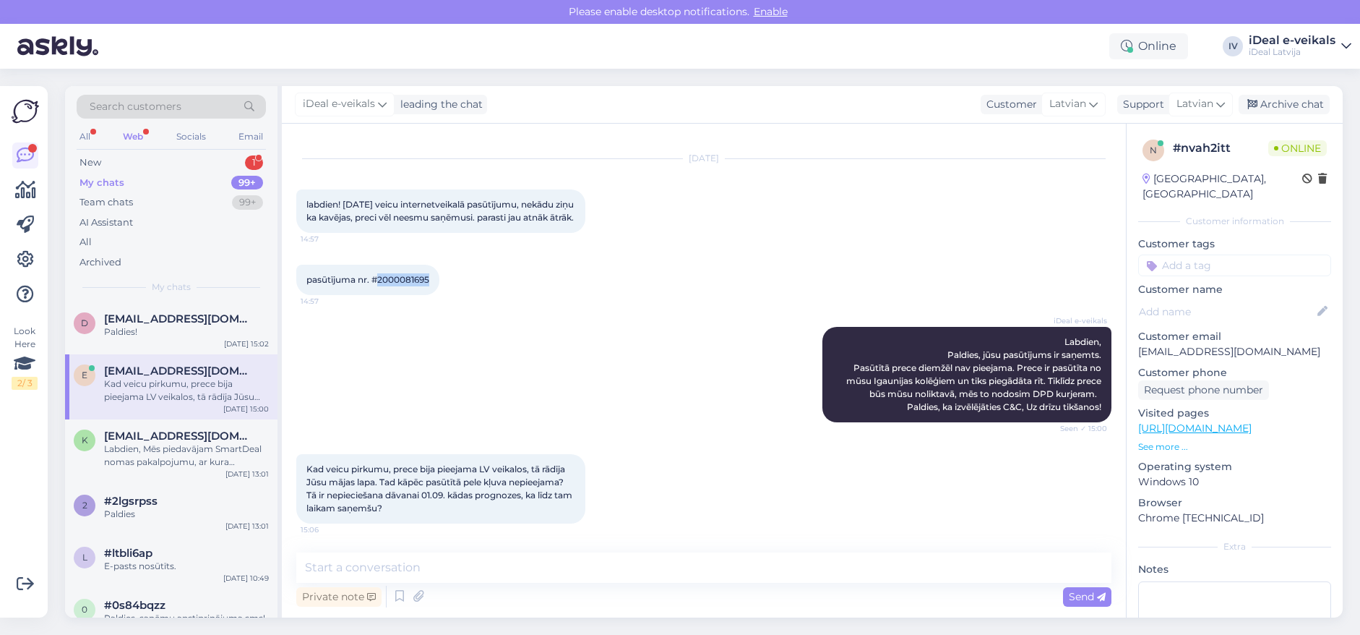
drag, startPoint x: 379, startPoint y: 278, endPoint x: 431, endPoint y: 275, distance: 52.1
click at [429, 275] on span "pasūtījuma nr. #2000081695" at bounding box center [367, 279] width 123 height 11
copy span "2000081695"
click at [475, 568] on textarea at bounding box center [703, 567] width 815 height 30
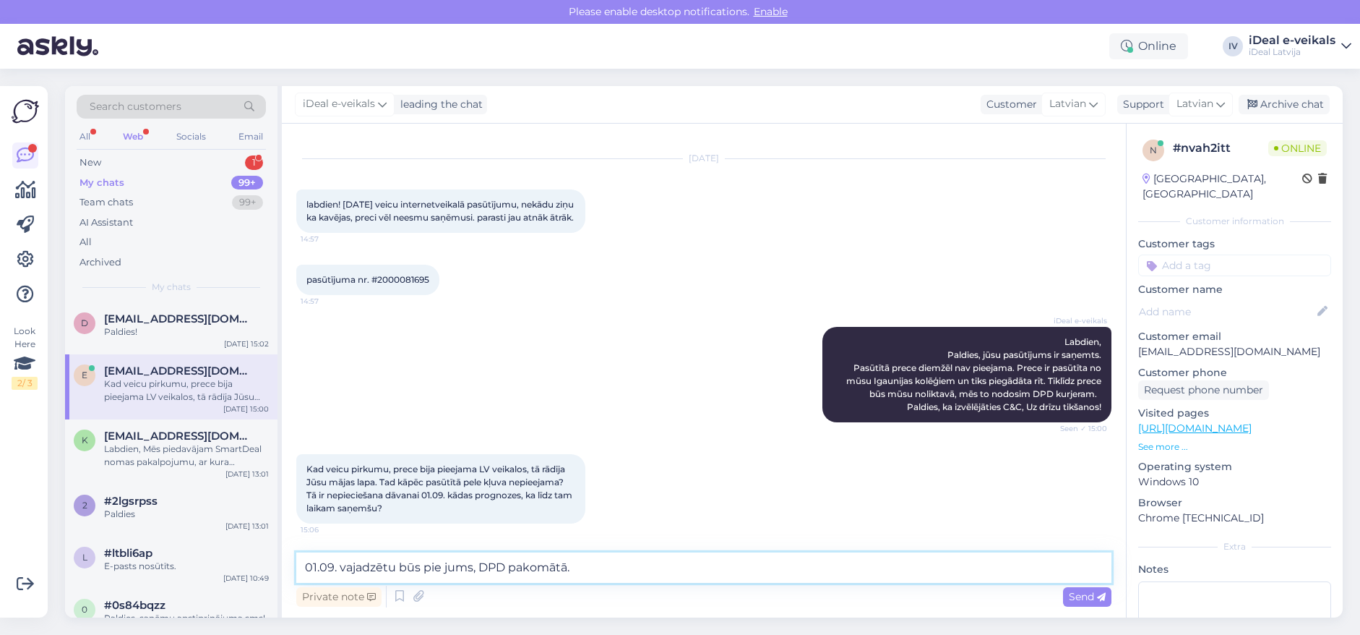
type textarea "01.09. vajadzētu būs pie jums, DPD pakomātā."
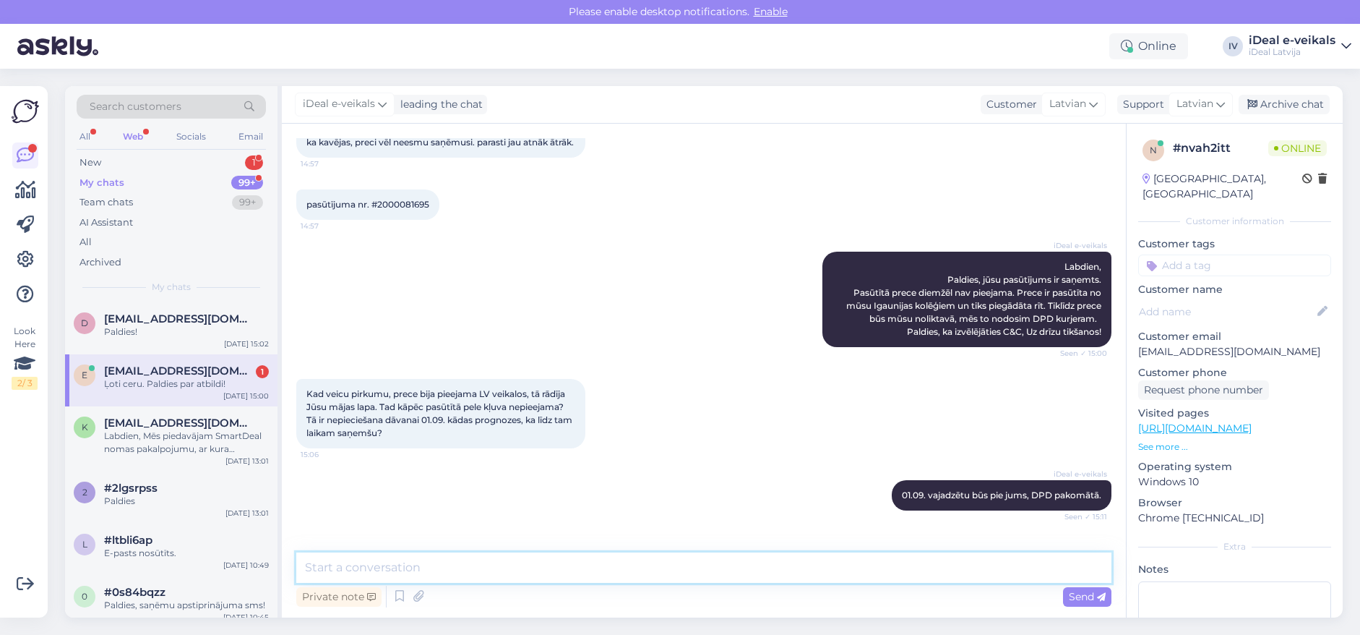
scroll to position [163, 0]
